Goal: Navigation & Orientation: Go to known website

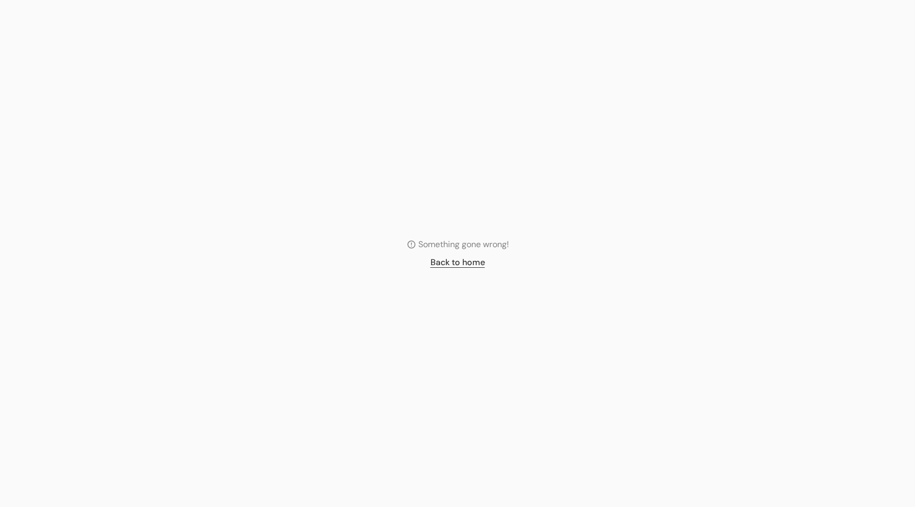
click at [453, 262] on link "Back to home" at bounding box center [458, 262] width 55 height 13
